Goal: Check status: Check status

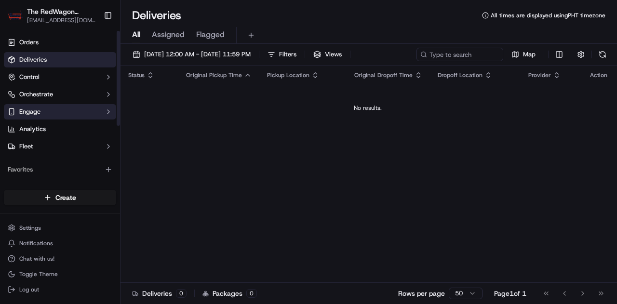
click at [111, 106] on button "Engage" at bounding box center [60, 111] width 112 height 15
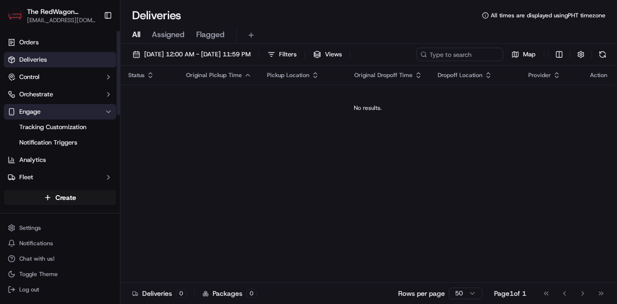
click at [111, 106] on button "Engage" at bounding box center [60, 111] width 112 height 15
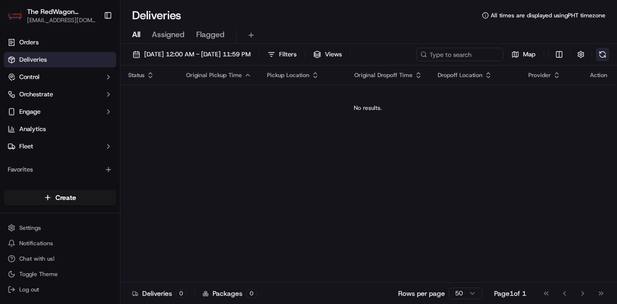
click at [599, 56] on button at bounding box center [602, 54] width 13 height 13
click at [182, 53] on span "[DATE] 12:00 AM - [DATE] 11:59 PM" at bounding box center [197, 54] width 106 height 9
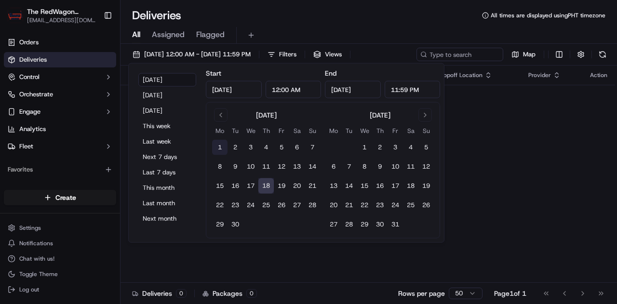
click at [224, 145] on button "1" at bounding box center [219, 147] width 15 height 15
type input "[DATE]"
click at [298, 18] on div "Deliveries All times are displayed using PHT timezone" at bounding box center [368, 15] width 496 height 15
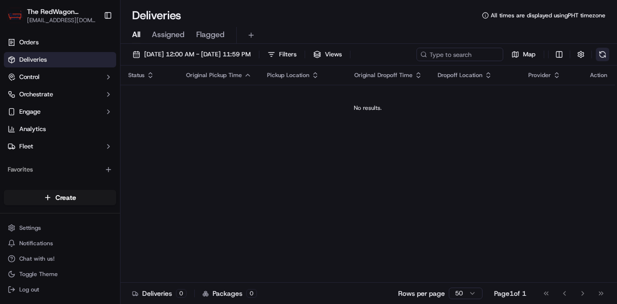
click at [601, 54] on button at bounding box center [602, 54] width 13 height 13
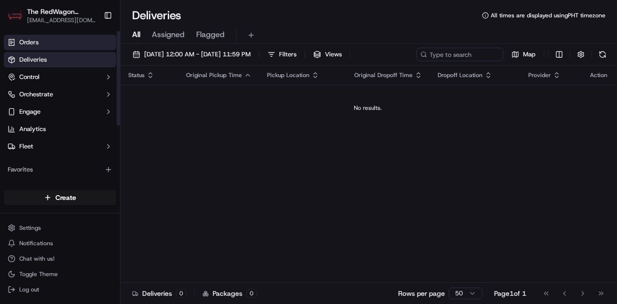
click at [68, 44] on link "Orders" at bounding box center [60, 42] width 112 height 15
